Goal: Information Seeking & Learning: Learn about a topic

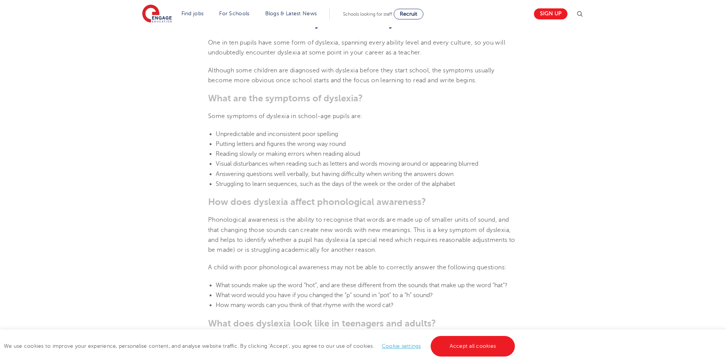
scroll to position [724, 0]
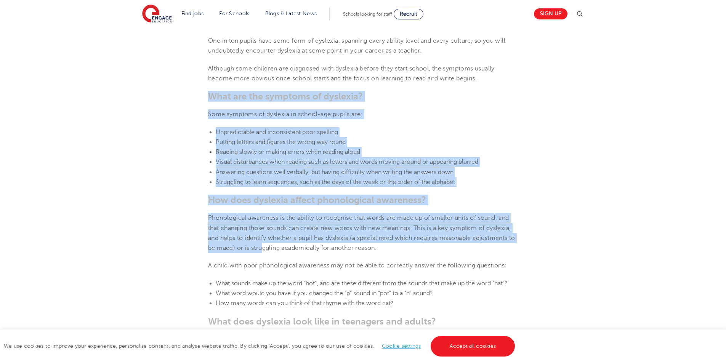
drag, startPoint x: 209, startPoint y: 95, endPoint x: 271, endPoint y: 255, distance: 171.5
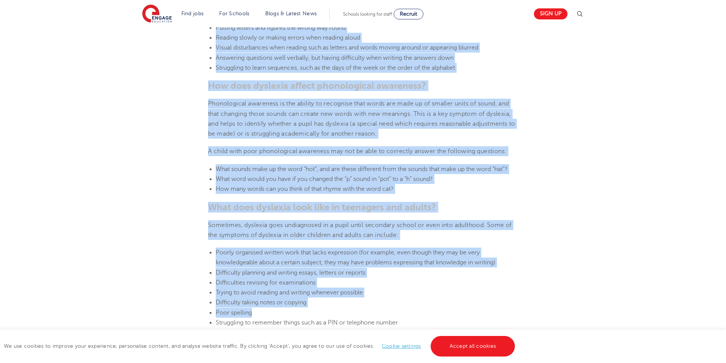
scroll to position [877, 0]
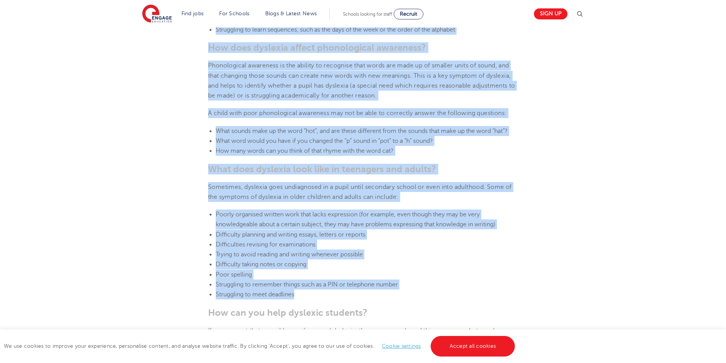
drag, startPoint x: 205, startPoint y: 90, endPoint x: 686, endPoint y: 291, distance: 520.9
click at [686, 291] on div "Find jobs All vacancies We have one of the UK's largest database. and with hund…" at bounding box center [363, 350] width 726 height 2399
copy section "What are the symptoms of [MEDICAL_DATA]? Some symptoms of [MEDICAL_DATA] in sch…"
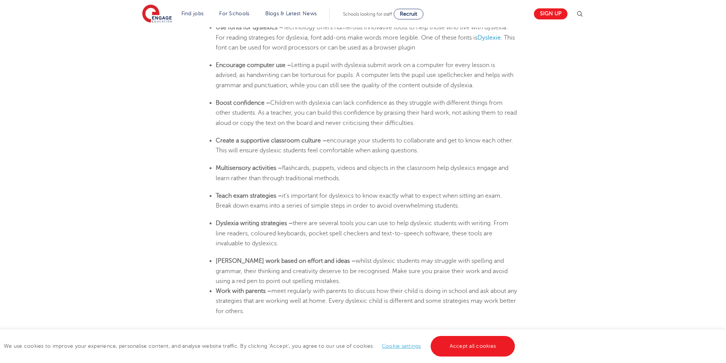
scroll to position [1411, 0]
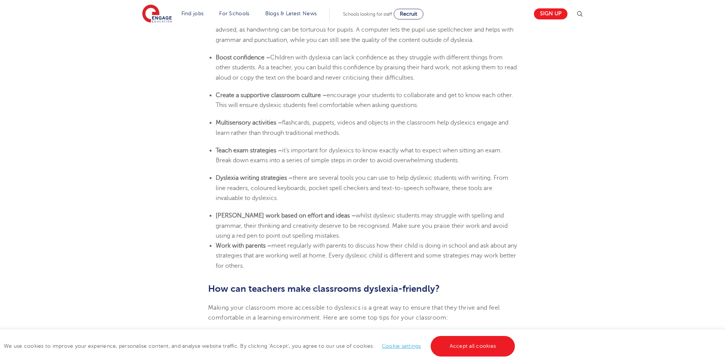
drag, startPoint x: 208, startPoint y: 104, endPoint x: 551, endPoint y: 267, distance: 379.8
copy section "Loremips dolorsitam con adipisci el seddoei Temporin utlabore etd magna aliqua …"
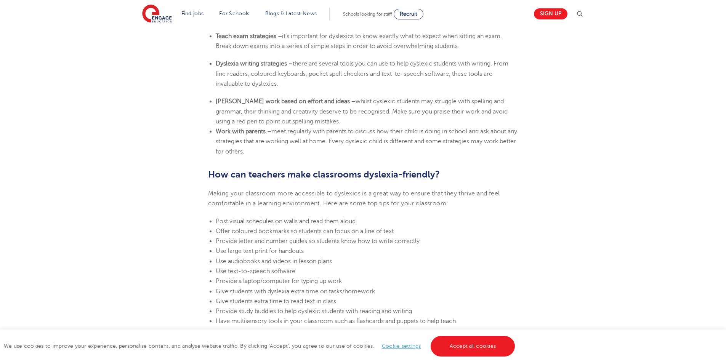
scroll to position [1601, 0]
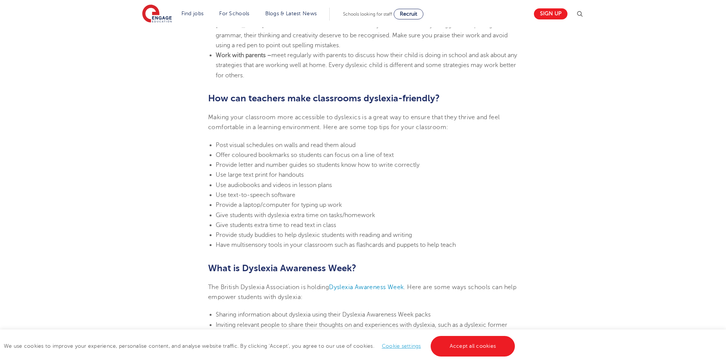
click at [368, 265] on h2 "What is Dyslexia Awareness Week?" at bounding box center [363, 268] width 310 height 13
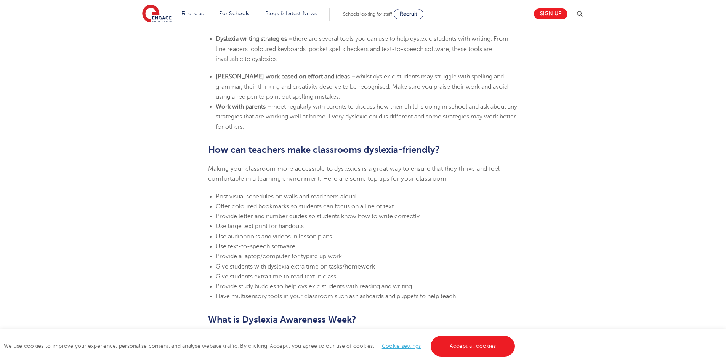
scroll to position [1563, 0]
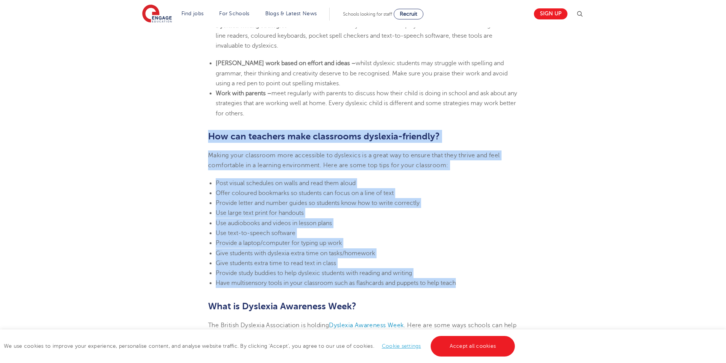
drag, startPoint x: 207, startPoint y: 172, endPoint x: 472, endPoint y: 283, distance: 287.5
copy section "How can teachers make classrooms [MEDICAL_DATA]-friendly? Making your classroom…"
